Goal: Task Accomplishment & Management: Use online tool/utility

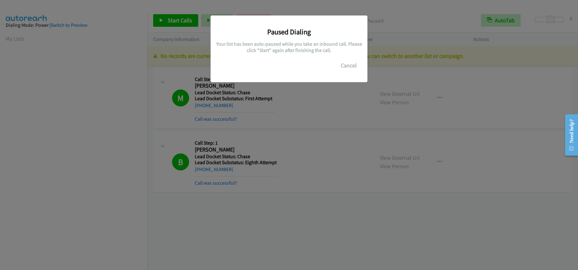
scroll to position [83, 0]
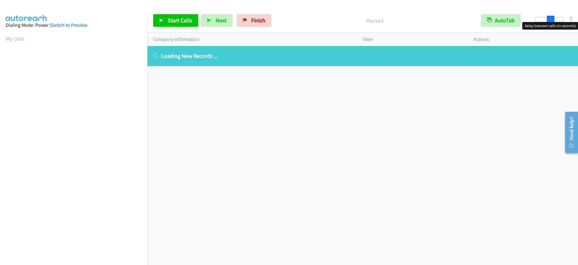
drag, startPoint x: 538, startPoint y: 18, endPoint x: 553, endPoint y: 18, distance: 14.8
click at [553, 18] on span at bounding box center [551, 20] width 8 height 8
click at [186, 23] on span "Start Calls" at bounding box center [180, 20] width 25 height 7
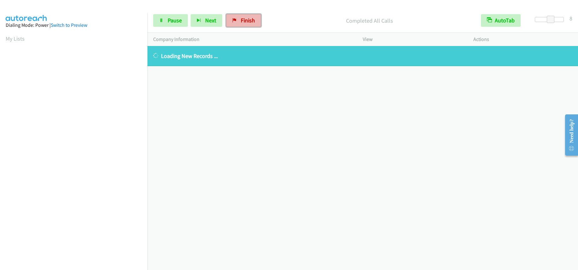
click at [246, 19] on span "Finish" at bounding box center [248, 20] width 14 height 7
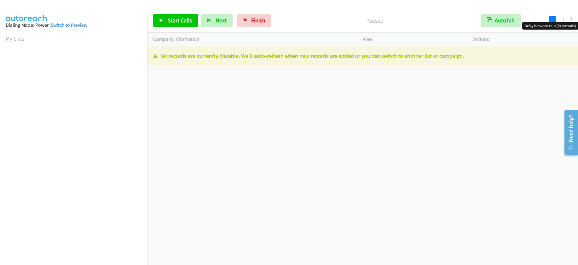
drag, startPoint x: 538, startPoint y: 18, endPoint x: 555, endPoint y: 20, distance: 16.8
click at [555, 20] on span at bounding box center [553, 20] width 8 height 8
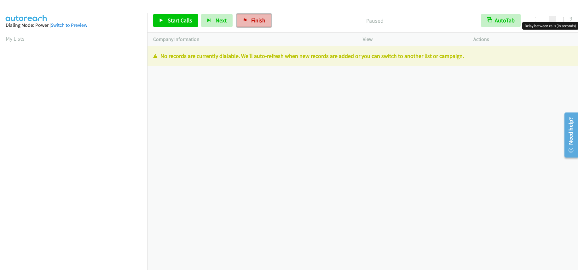
click at [259, 23] on span "Finish" at bounding box center [258, 20] width 14 height 7
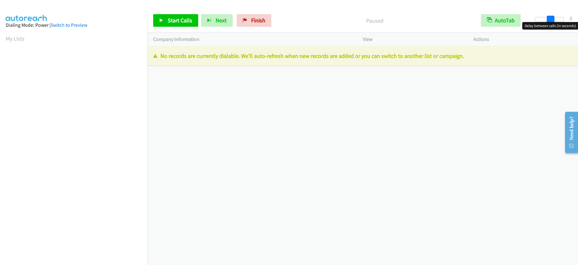
drag, startPoint x: 535, startPoint y: 18, endPoint x: 550, endPoint y: 22, distance: 15.8
click at [550, 22] on body "Start Calls Pause Next Finish Paused AutoTab AutoTab 8 Company Information Info…" at bounding box center [289, 15] width 578 height 30
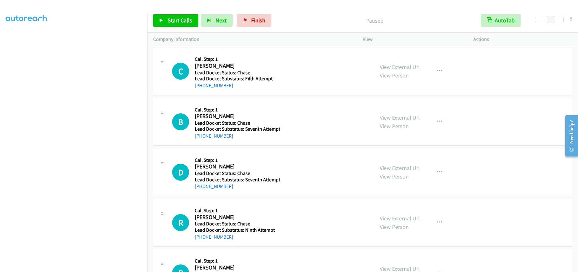
scroll to position [81, 0]
click at [179, 21] on span "Start Calls" at bounding box center [180, 20] width 25 height 7
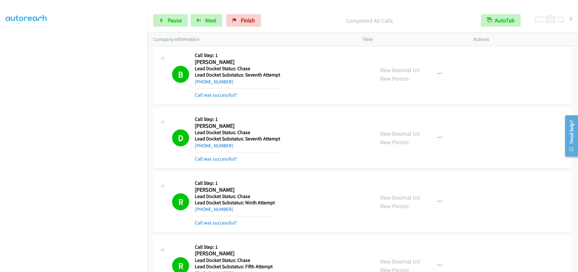
scroll to position [0, 0]
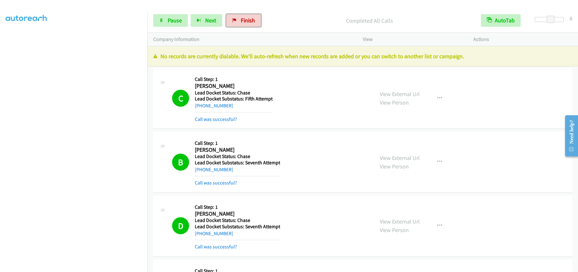
drag, startPoint x: 248, startPoint y: 17, endPoint x: 304, endPoint y: 24, distance: 55.6
click at [248, 17] on span "Finish" at bounding box center [248, 20] width 14 height 7
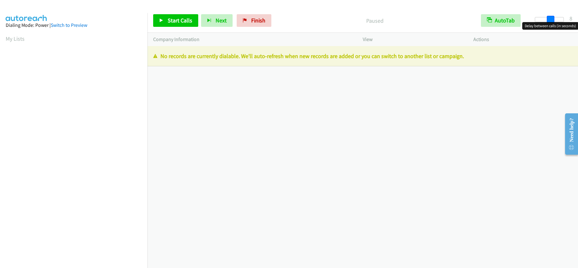
drag, startPoint x: 535, startPoint y: 20, endPoint x: 549, endPoint y: 21, distance: 14.2
click at [549, 21] on span at bounding box center [551, 20] width 8 height 8
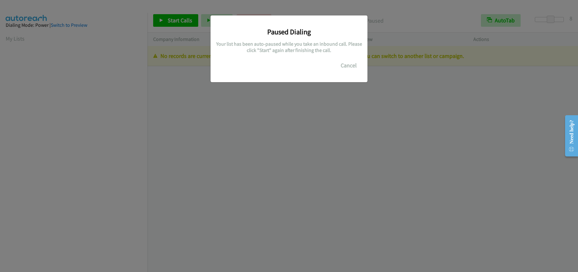
scroll to position [81, 0]
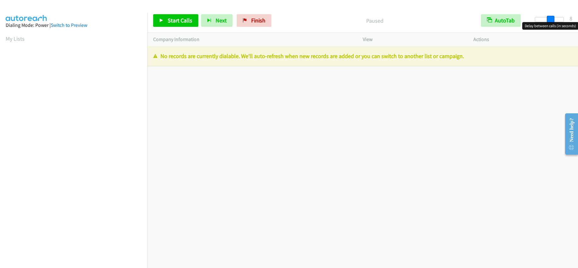
drag, startPoint x: 536, startPoint y: 20, endPoint x: 551, endPoint y: 19, distance: 14.5
click at [551, 19] on span at bounding box center [551, 20] width 8 height 8
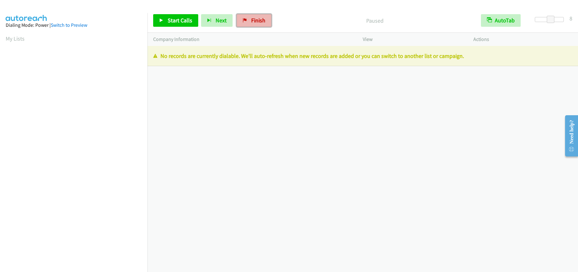
click at [264, 16] on link "Finish" at bounding box center [254, 20] width 35 height 13
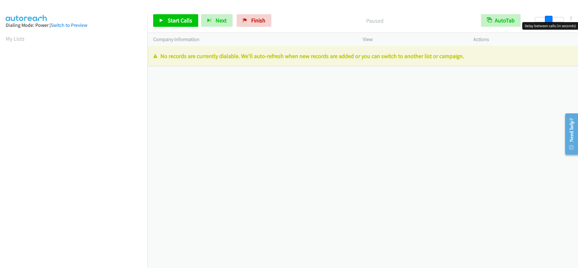
drag, startPoint x: 535, startPoint y: 19, endPoint x: 548, endPoint y: 22, distance: 12.9
click at [548, 22] on body "Start Calls Pause Next Finish Paused AutoTab AutoTab 7 Company Information Info…" at bounding box center [289, 15] width 578 height 30
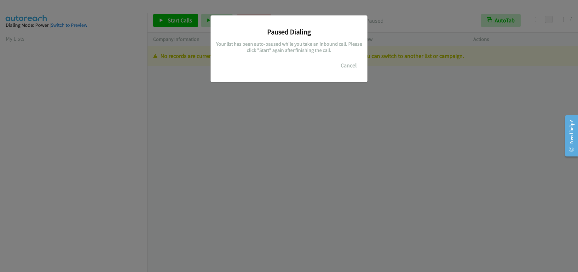
scroll to position [81, 0]
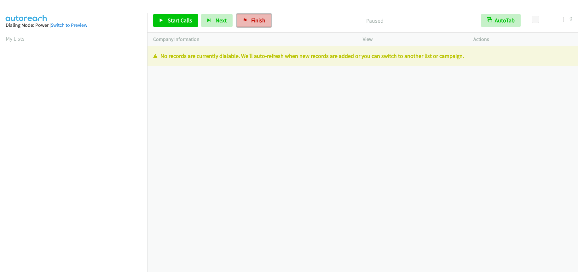
click at [259, 21] on span "Finish" at bounding box center [258, 20] width 14 height 7
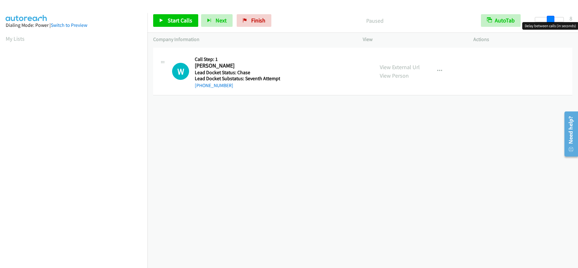
drag, startPoint x: 538, startPoint y: 20, endPoint x: 553, endPoint y: 19, distance: 15.5
click at [553, 19] on span at bounding box center [551, 20] width 8 height 8
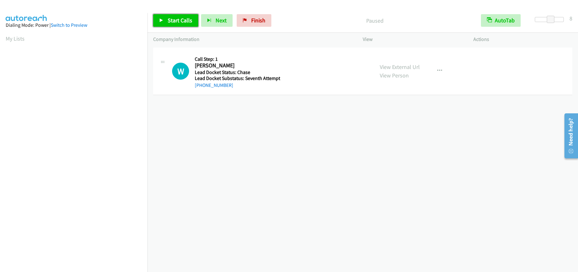
click at [188, 23] on span "Start Calls" at bounding box center [180, 20] width 25 height 7
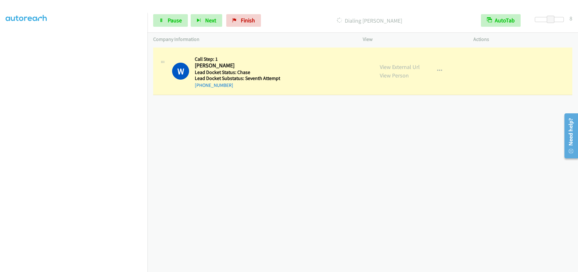
scroll to position [81, 0]
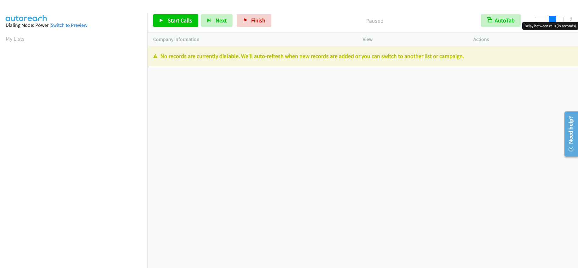
drag, startPoint x: 535, startPoint y: 20, endPoint x: 551, endPoint y: 20, distance: 16.7
click at [551, 20] on span at bounding box center [553, 20] width 8 height 8
drag, startPoint x: 551, startPoint y: 20, endPoint x: 548, endPoint y: 21, distance: 3.6
click at [548, 21] on span at bounding box center [549, 20] width 8 height 8
